Goal: Register for event/course: Register for event/course

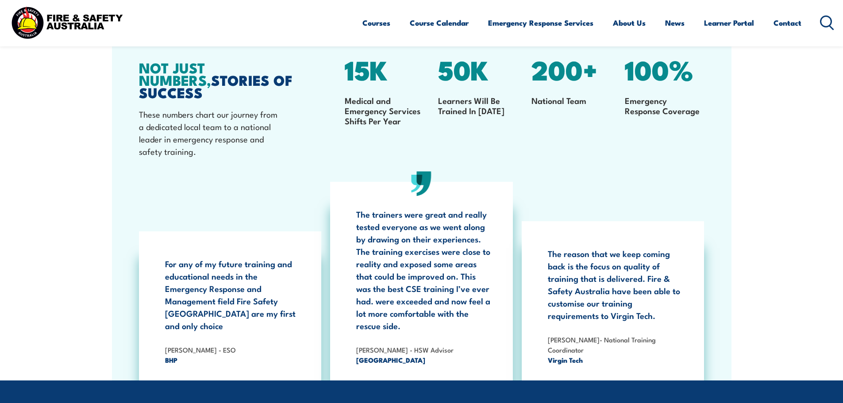
scroll to position [1637, 0]
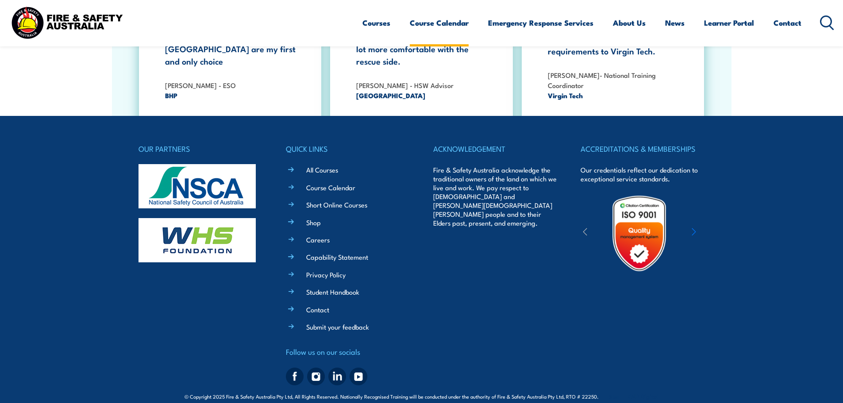
click at [448, 19] on link "Course Calendar" at bounding box center [439, 22] width 59 height 23
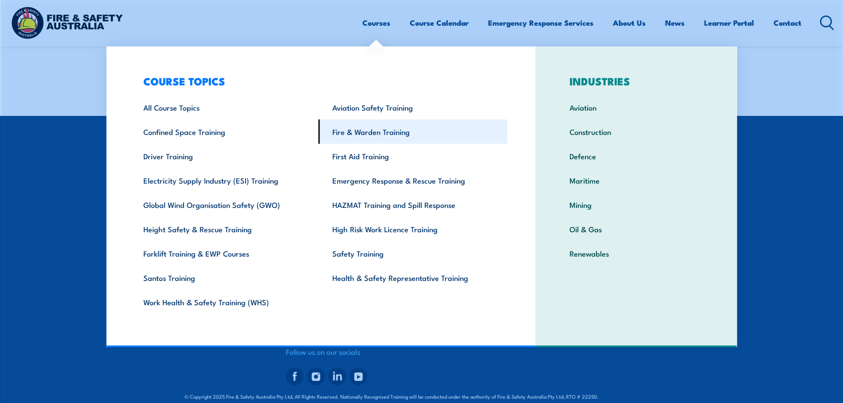
click at [393, 132] on link "Fire & Warden Training" at bounding box center [413, 132] width 189 height 24
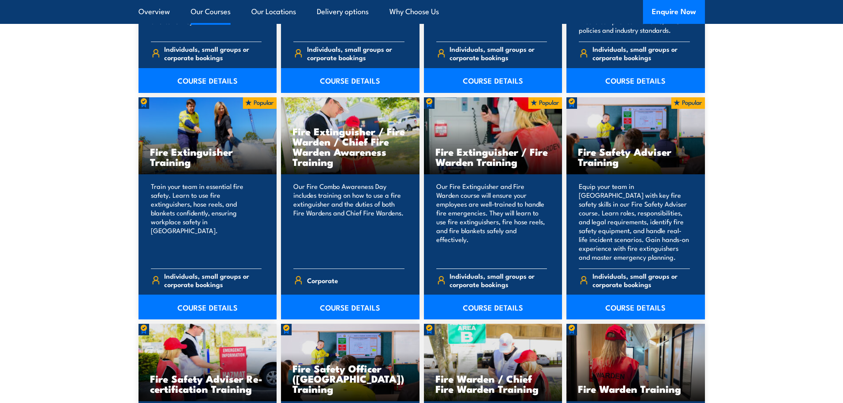
scroll to position [886, 0]
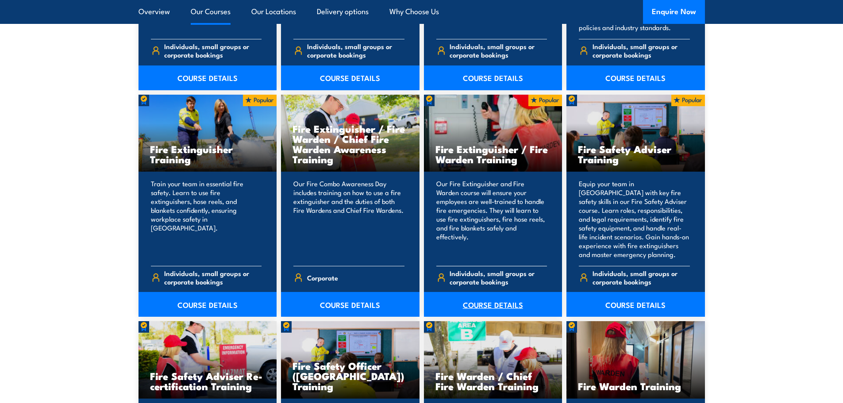
click at [506, 309] on link "COURSE DETAILS" at bounding box center [493, 304] width 139 height 25
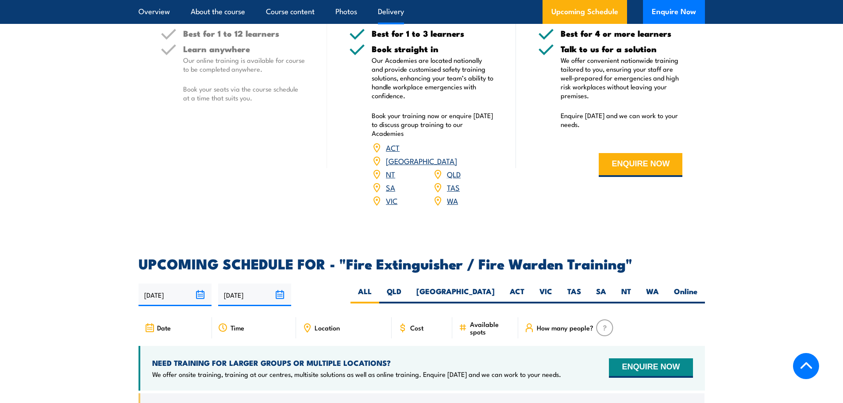
scroll to position [1328, 0]
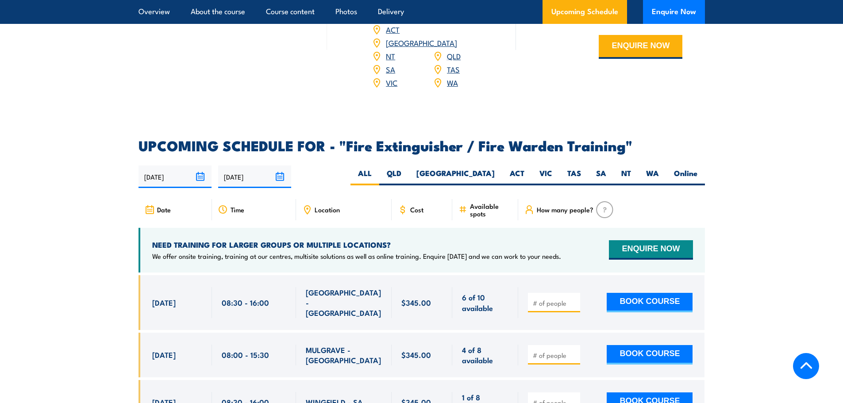
click at [584, 166] on div "24/09/2025 23/03/2026" at bounding box center [422, 177] width 567 height 23
click at [581, 168] on label "TAS" at bounding box center [574, 176] width 29 height 17
click at [581, 168] on input "TAS" at bounding box center [584, 171] width 6 height 6
radio input "true"
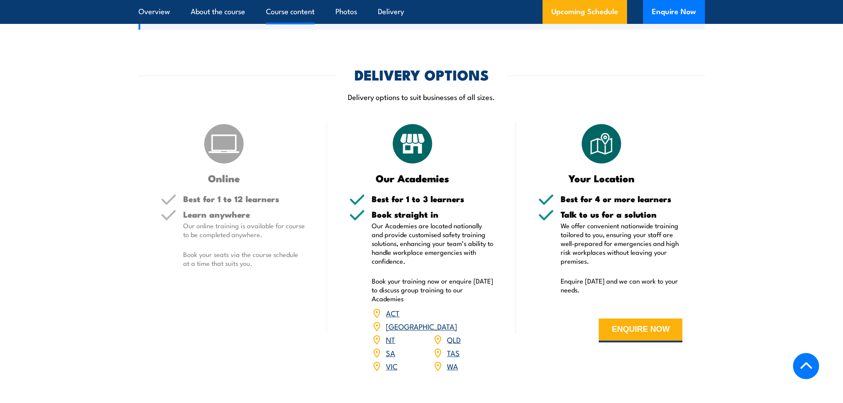
scroll to position [923, 0]
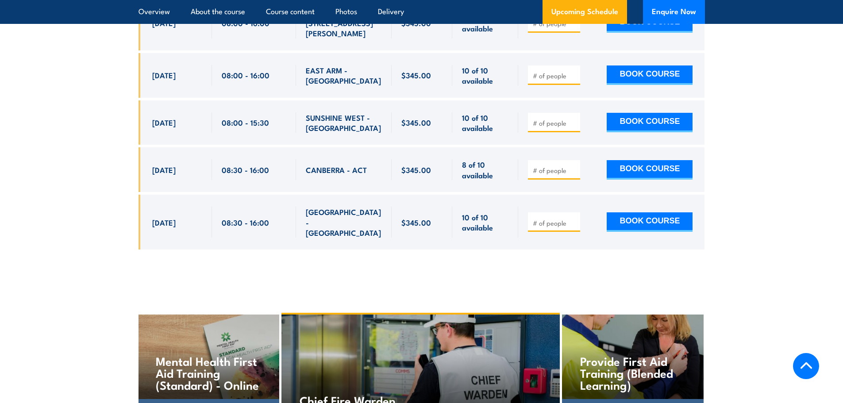
scroll to position [3719, 0]
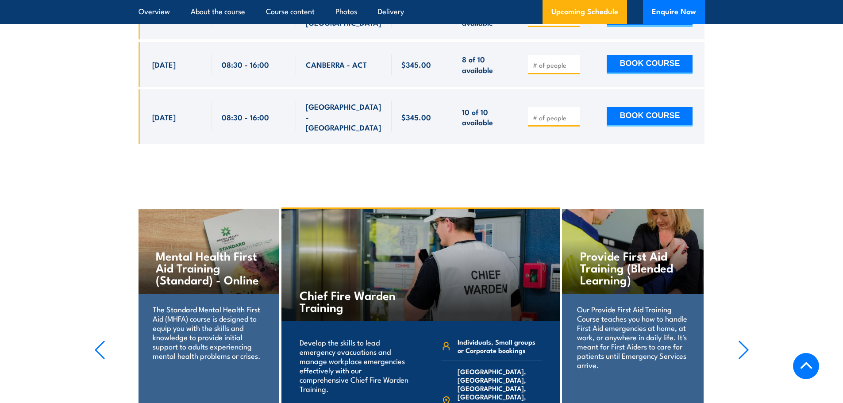
click at [748, 340] on icon "button" at bounding box center [744, 349] width 11 height 19
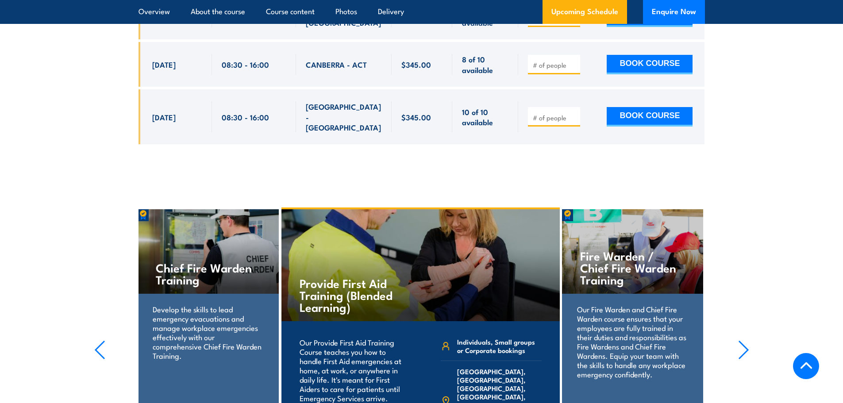
click at [748, 340] on icon "button" at bounding box center [744, 349] width 11 height 19
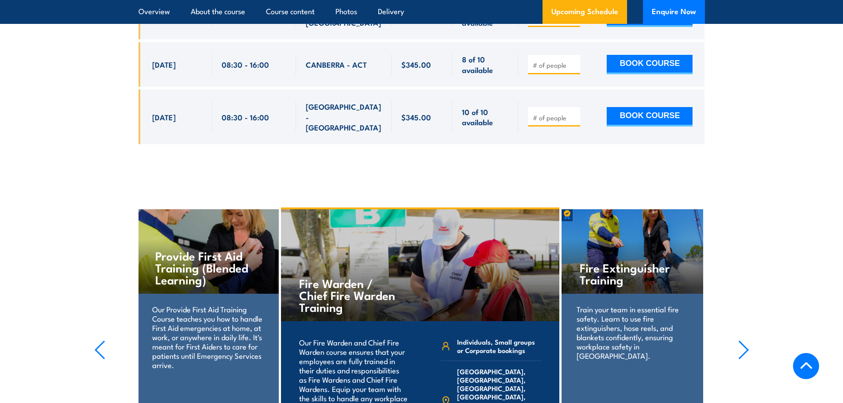
click at [748, 340] on icon "button" at bounding box center [744, 349] width 11 height 19
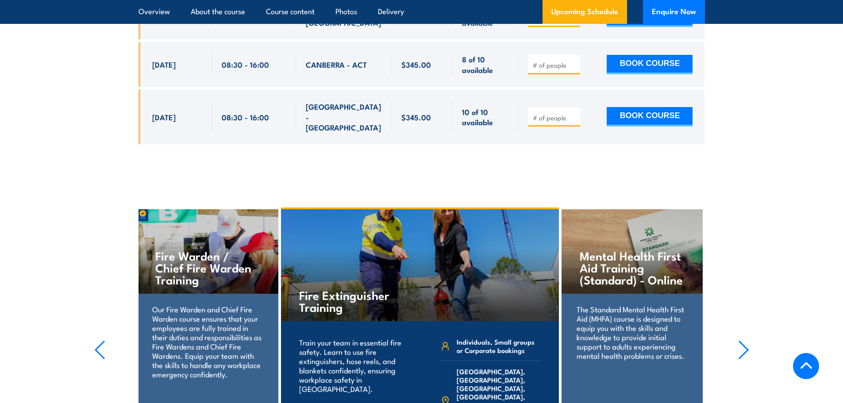
click at [748, 340] on icon "button" at bounding box center [744, 349] width 11 height 19
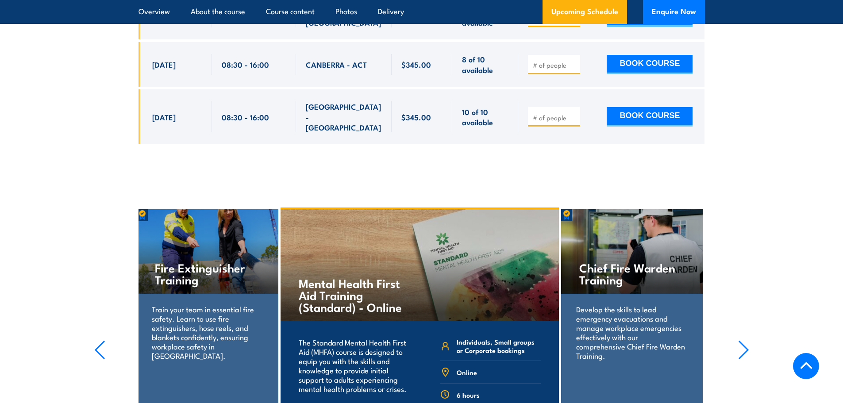
click at [748, 340] on icon "button" at bounding box center [744, 349] width 11 height 19
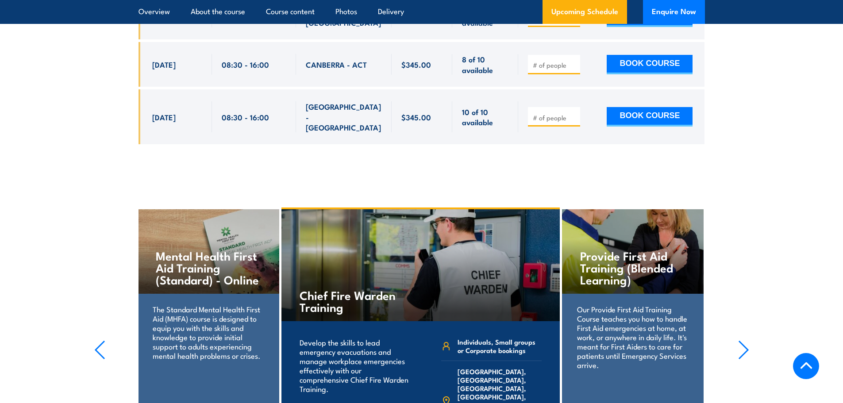
click at [748, 340] on icon "button" at bounding box center [744, 349] width 11 height 19
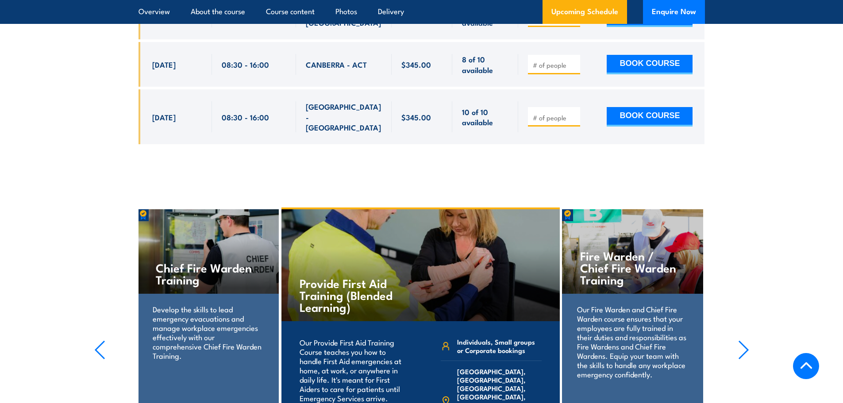
click at [748, 340] on icon "button" at bounding box center [744, 349] width 11 height 19
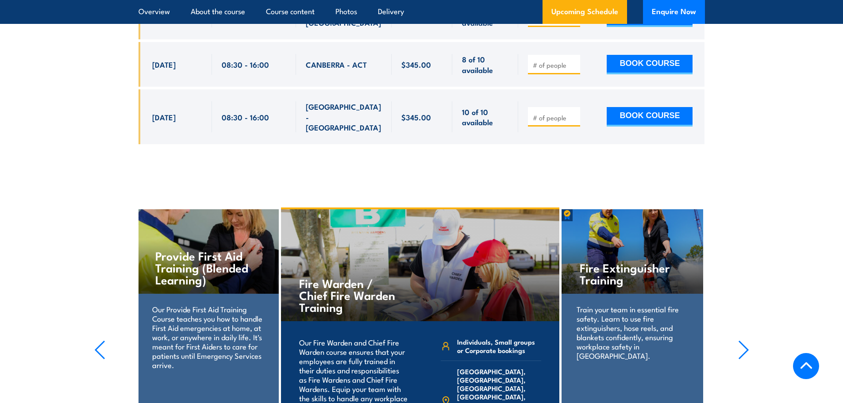
click at [745, 341] on icon "button" at bounding box center [743, 350] width 9 height 18
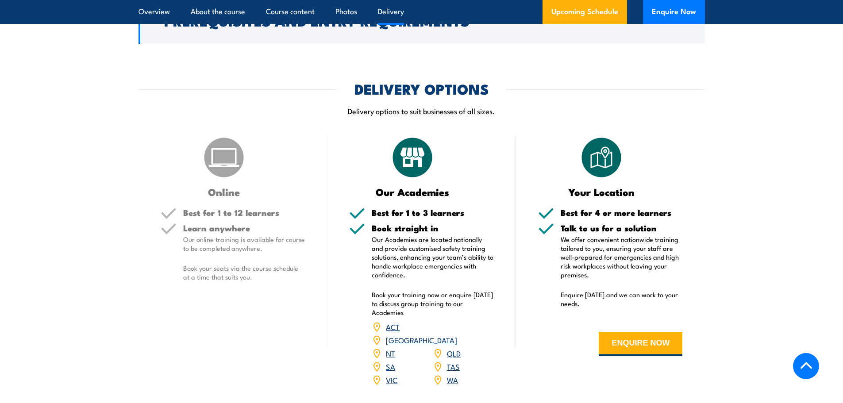
scroll to position [1328, 0]
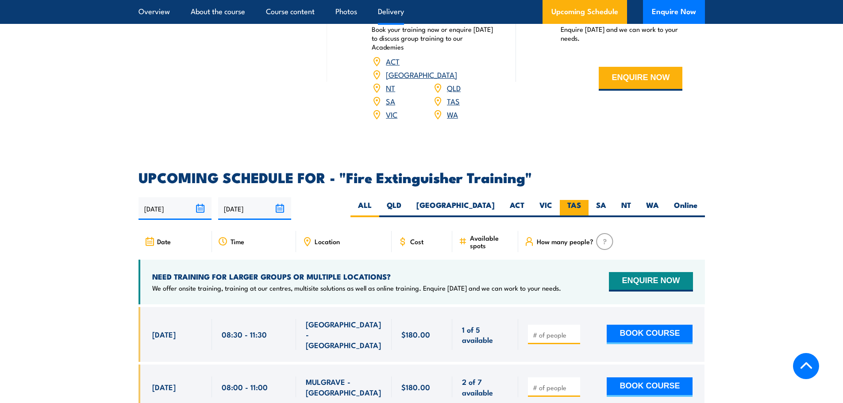
click at [580, 200] on label "TAS" at bounding box center [574, 208] width 29 height 17
click at [581, 200] on input "TAS" at bounding box center [584, 203] width 6 height 6
radio input "true"
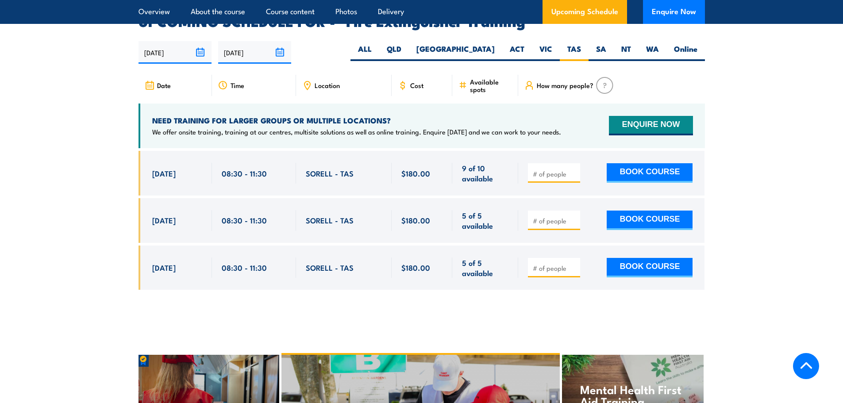
scroll to position [1486, 0]
